Goal: Navigation & Orientation: Find specific page/section

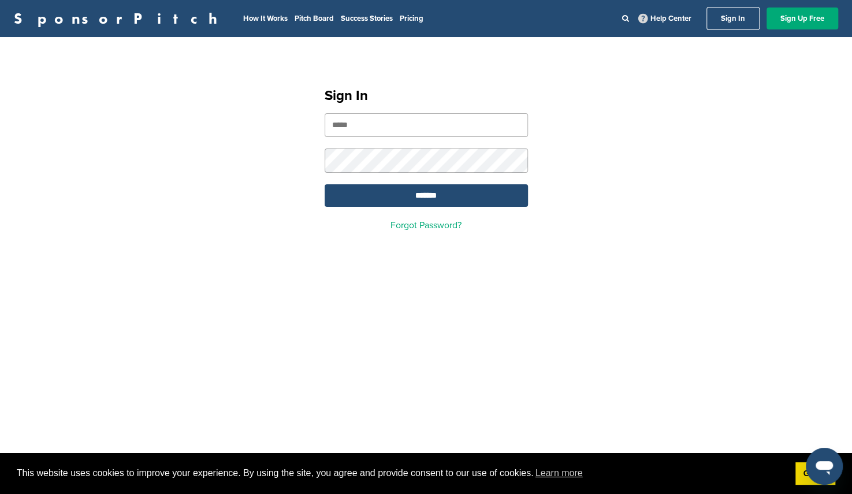
click at [458, 130] on input "email" at bounding box center [426, 125] width 203 height 24
type input "**********"
click at [325, 184] on input "*******" at bounding box center [426, 195] width 203 height 23
click at [403, 202] on input "*******" at bounding box center [426, 195] width 203 height 23
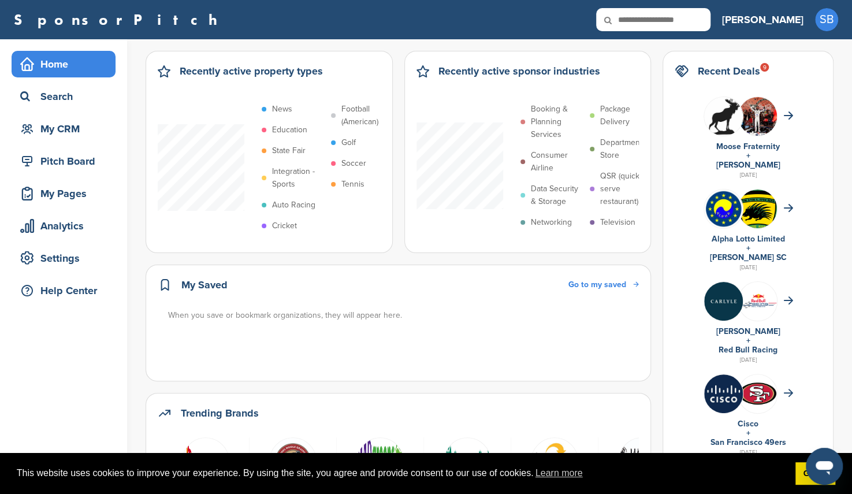
click at [794, 28] on link "[PERSON_NAME]" at bounding box center [762, 19] width 81 height 25
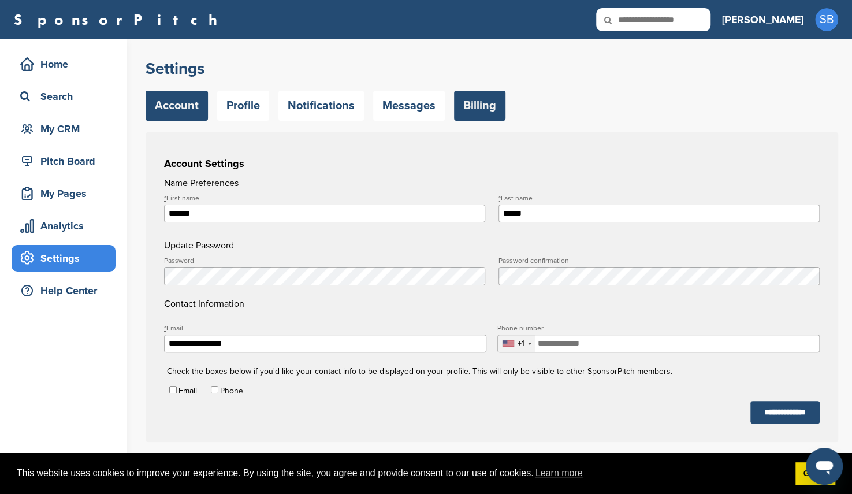
click at [486, 113] on link "Billing" at bounding box center [479, 106] width 51 height 30
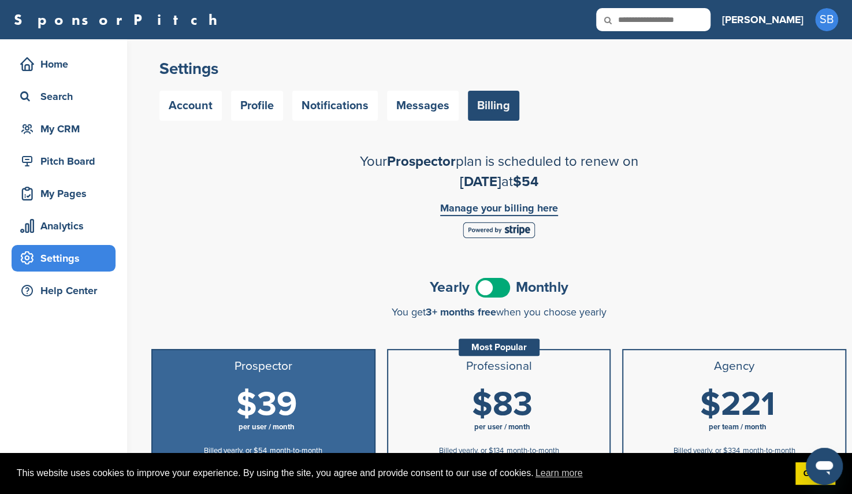
click at [464, 209] on link "Manage your billing here" at bounding box center [499, 209] width 118 height 13
click at [63, 81] on div "Home Search My CRM" at bounding box center [64, 96] width 104 height 91
click at [62, 73] on div "Home" at bounding box center [66, 64] width 98 height 21
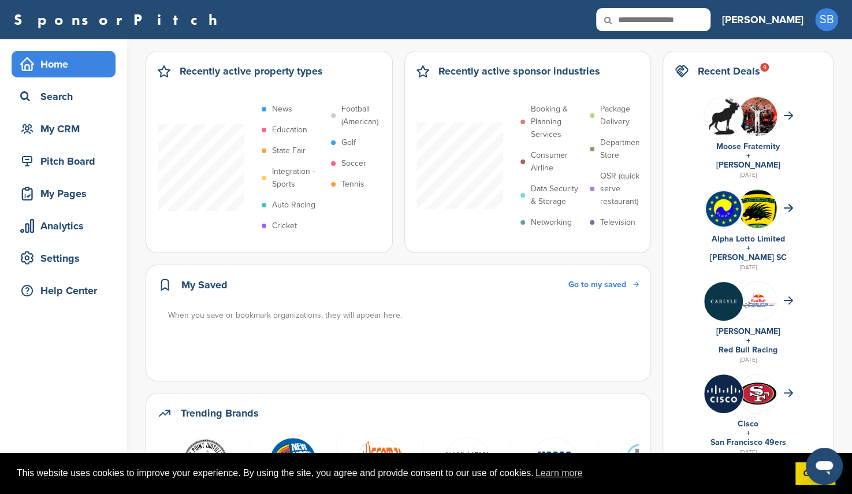
click at [391, 309] on div "When you save or bookmark organizations, they will appear here." at bounding box center [404, 315] width 472 height 13
click at [62, 133] on div "My CRM" at bounding box center [66, 128] width 98 height 21
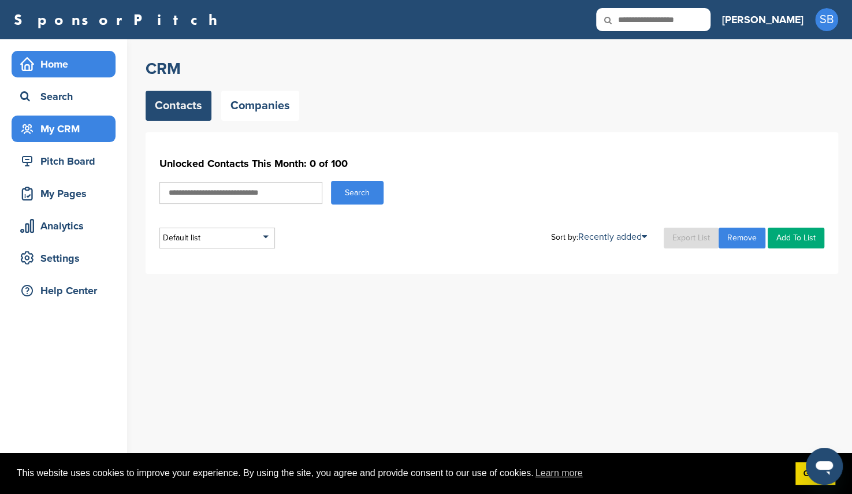
click at [59, 71] on div "Home" at bounding box center [66, 64] width 98 height 21
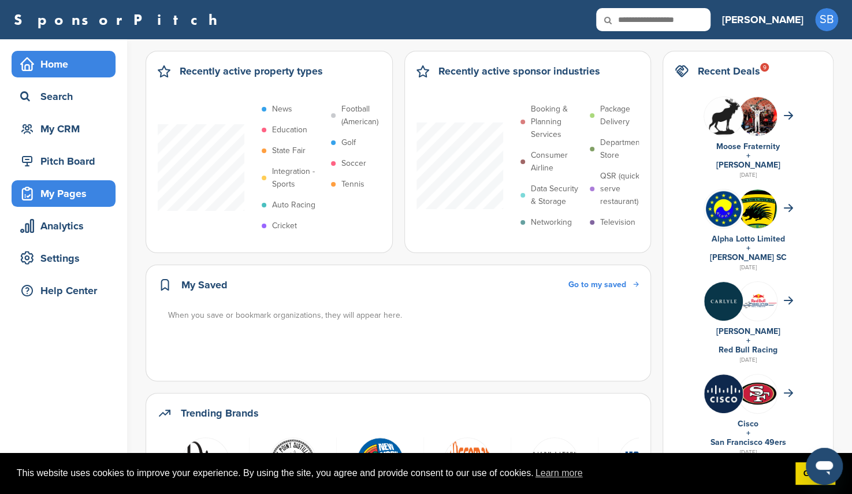
click at [75, 189] on div "My Pages" at bounding box center [66, 193] width 98 height 21
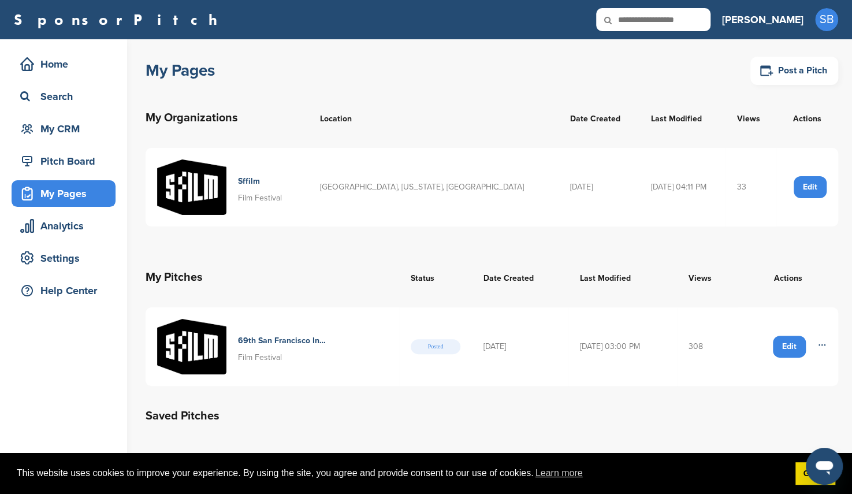
click at [810, 181] on div "Edit" at bounding box center [810, 187] width 33 height 22
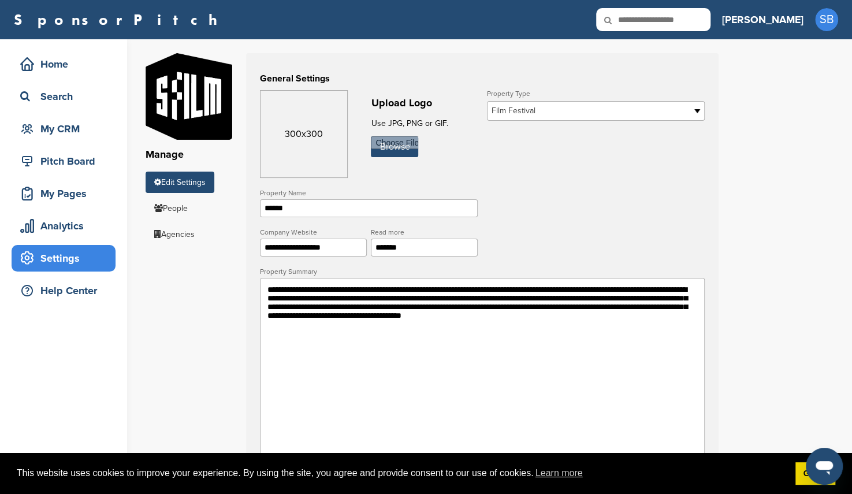
click at [69, 264] on div "Settings" at bounding box center [66, 258] width 98 height 21
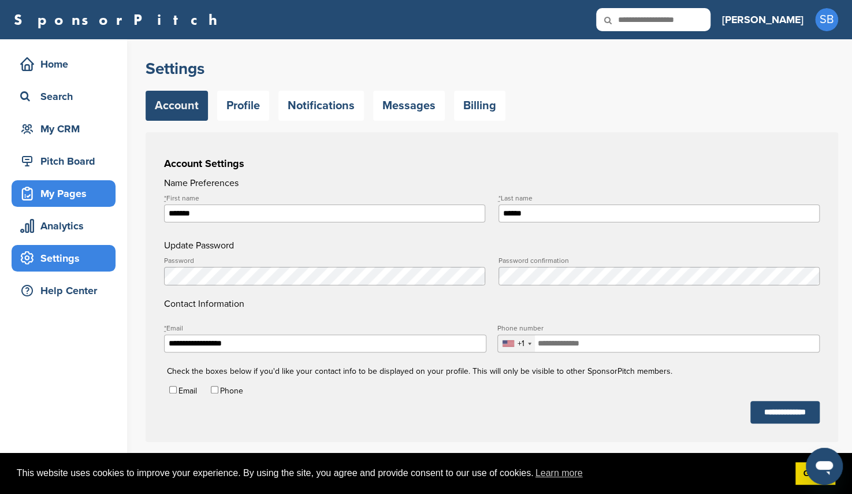
click at [62, 195] on div "My Pages" at bounding box center [66, 193] width 98 height 21
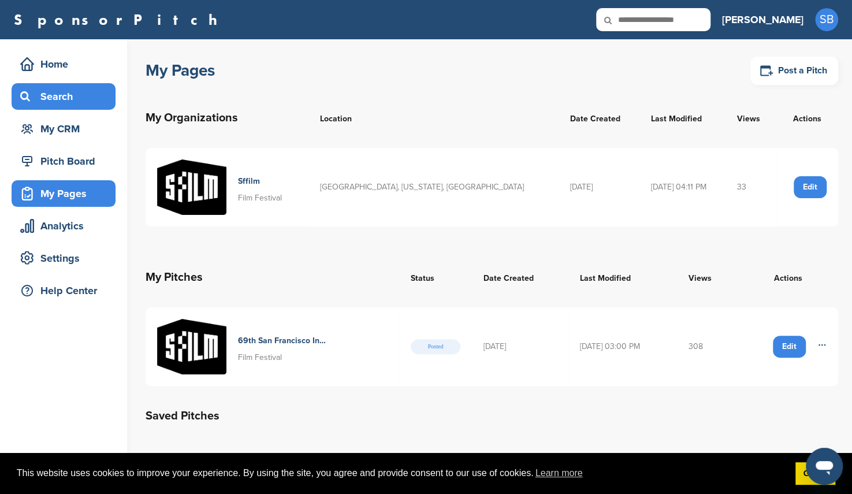
click at [61, 83] on div "Search" at bounding box center [64, 96] width 104 height 27
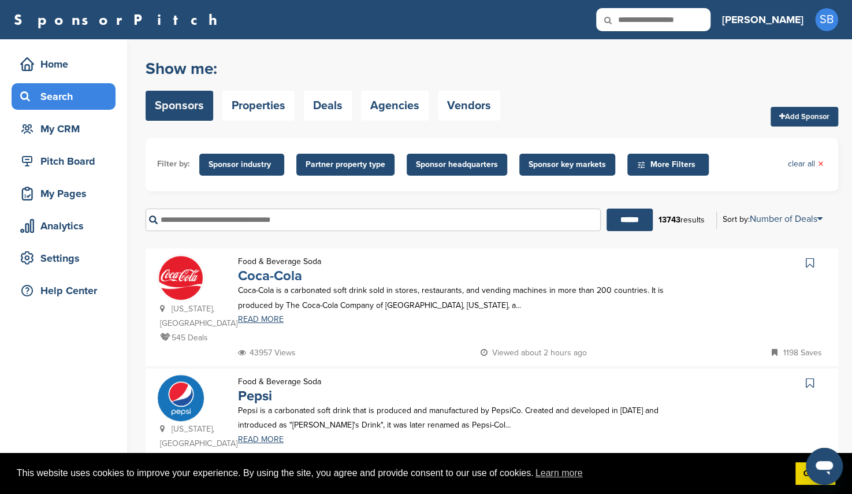
click at [285, 271] on link "Coca-Cola" at bounding box center [270, 275] width 64 height 17
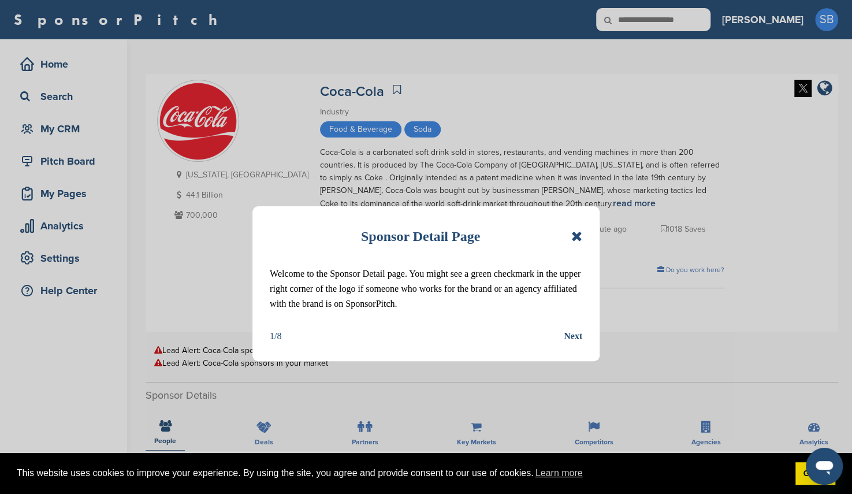
click at [577, 235] on icon at bounding box center [576, 236] width 11 height 14
